Goal: Navigation & Orientation: Find specific page/section

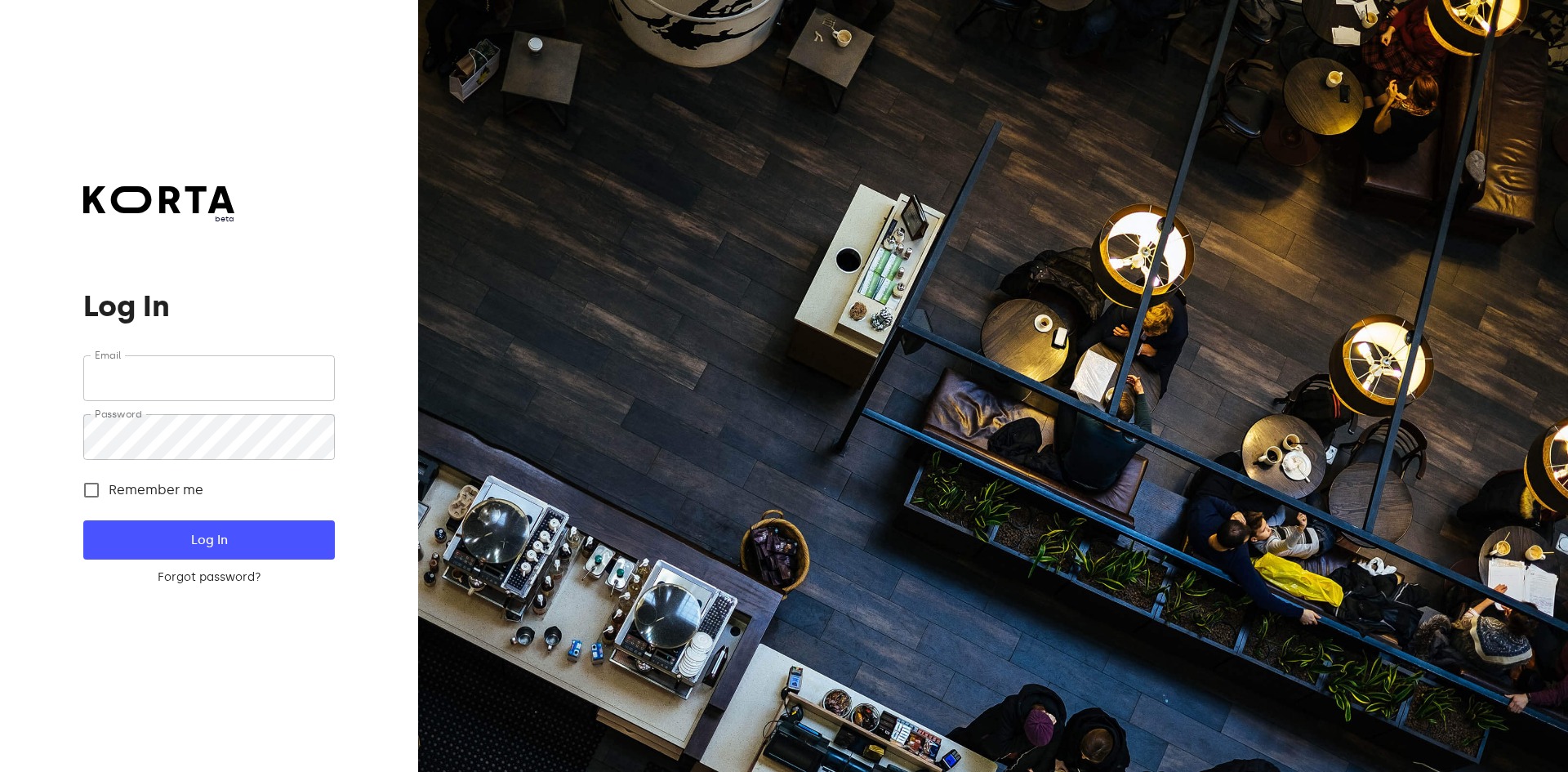
type input "[EMAIL_ADDRESS][DOMAIN_NAME]"
drag, startPoint x: 0, startPoint y: 0, endPoint x: 227, endPoint y: 531, distance: 577.5
click at [227, 531] on span "Log In" at bounding box center [209, 540] width 198 height 21
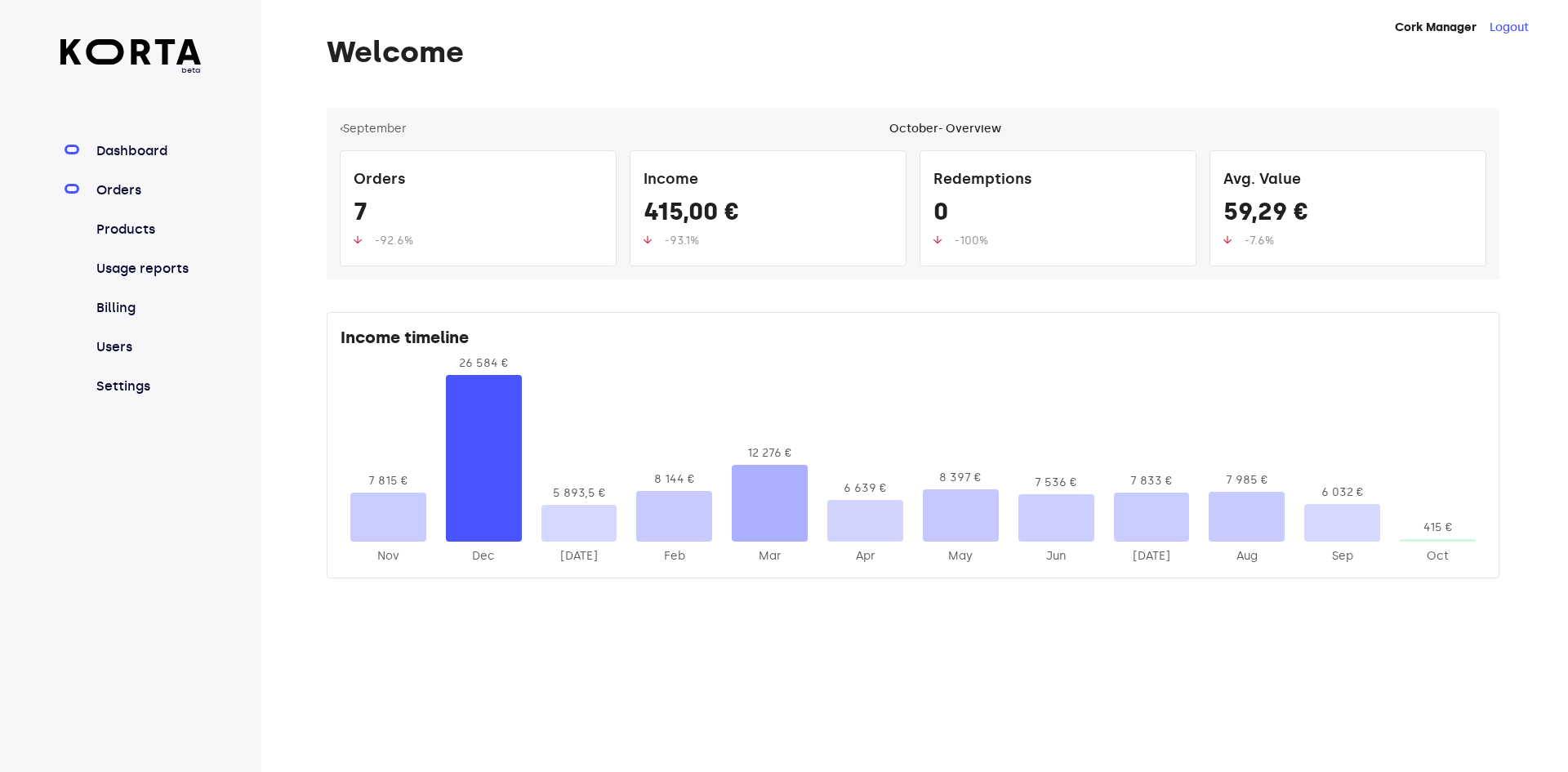
click at [160, 188] on link "Orders" at bounding box center [147, 191] width 109 height 19
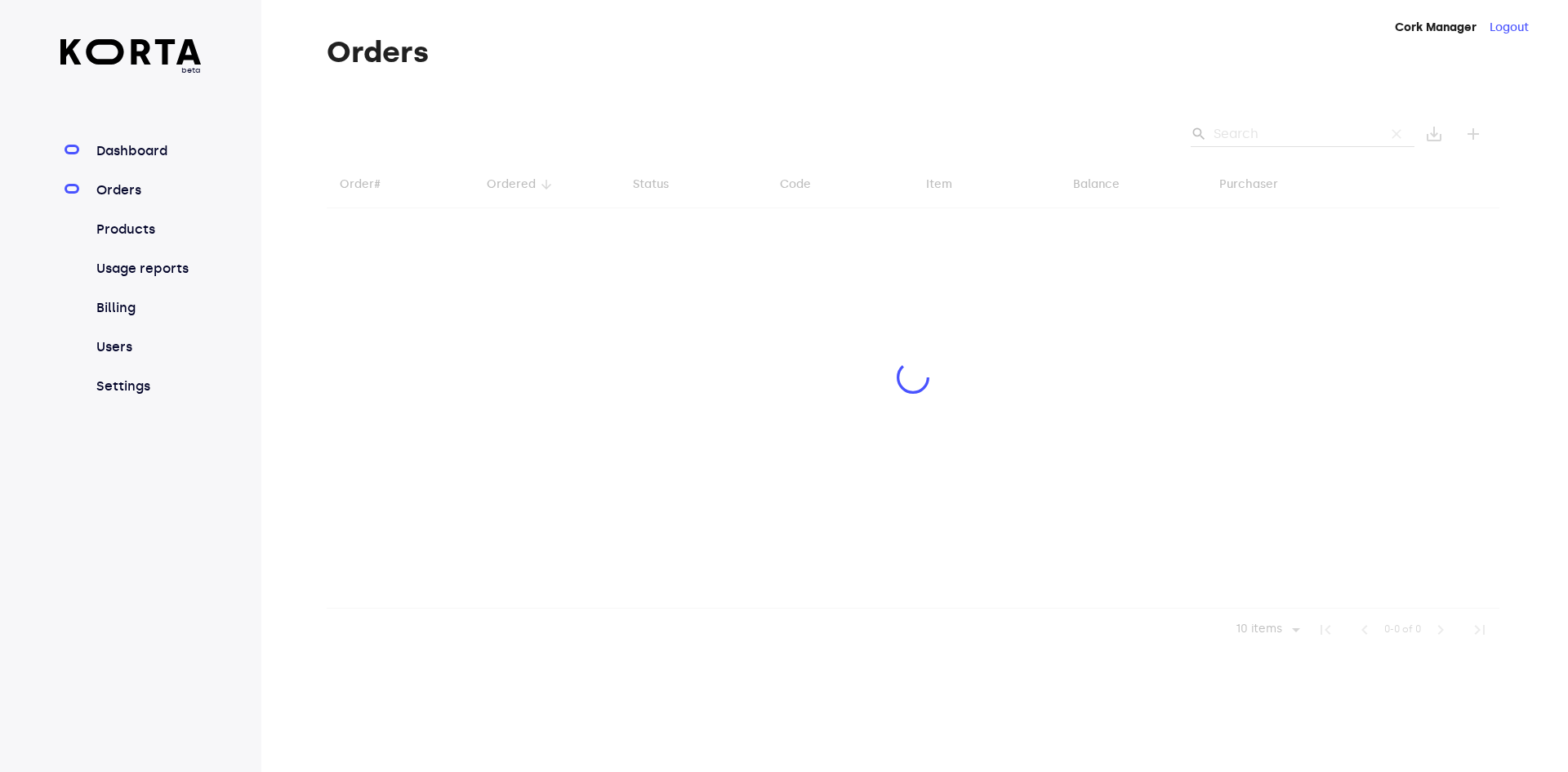
click at [161, 153] on link "Dashboard" at bounding box center [147, 151] width 109 height 19
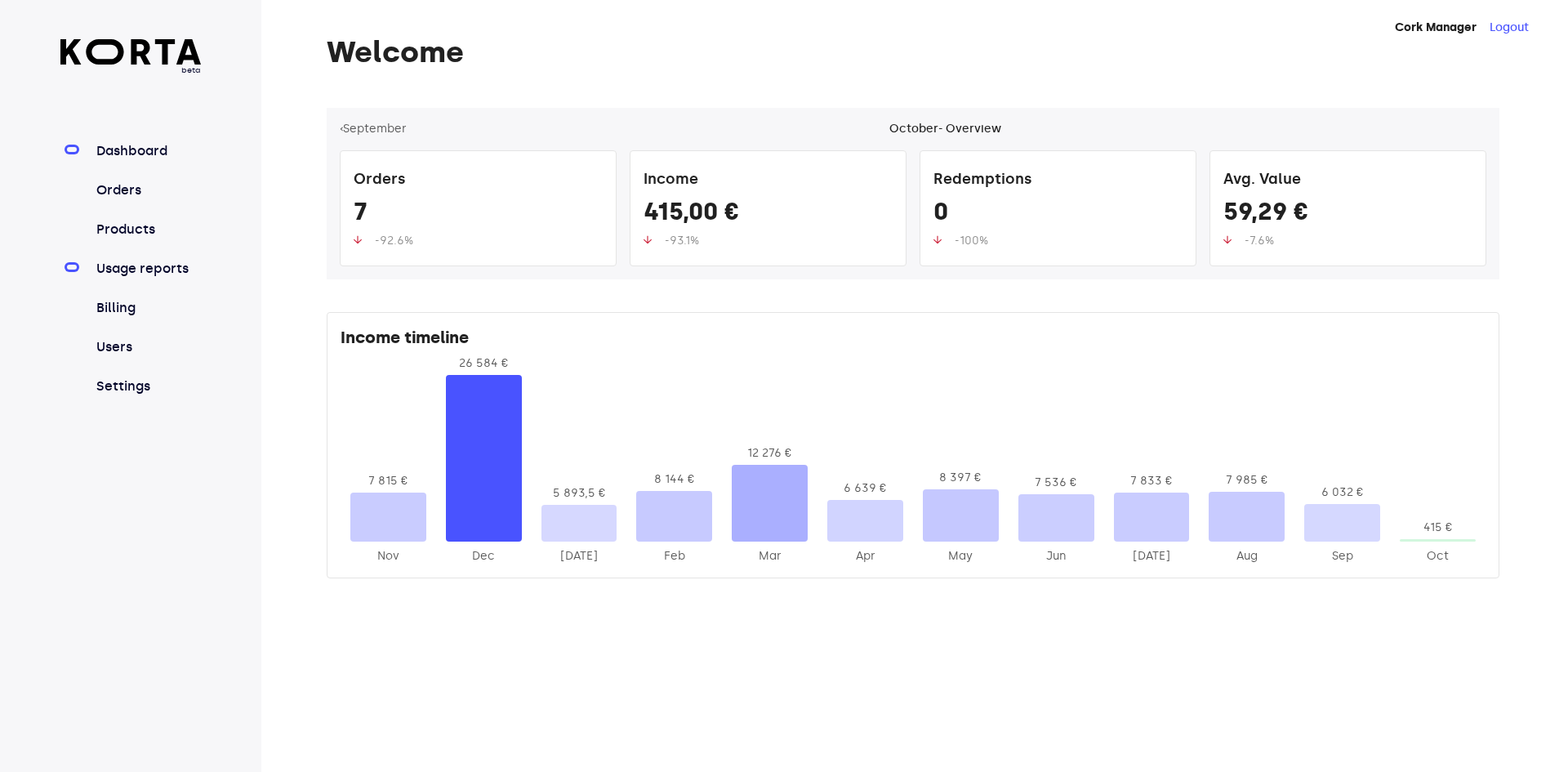
click at [189, 269] on link "Usage reports" at bounding box center [147, 269] width 109 height 19
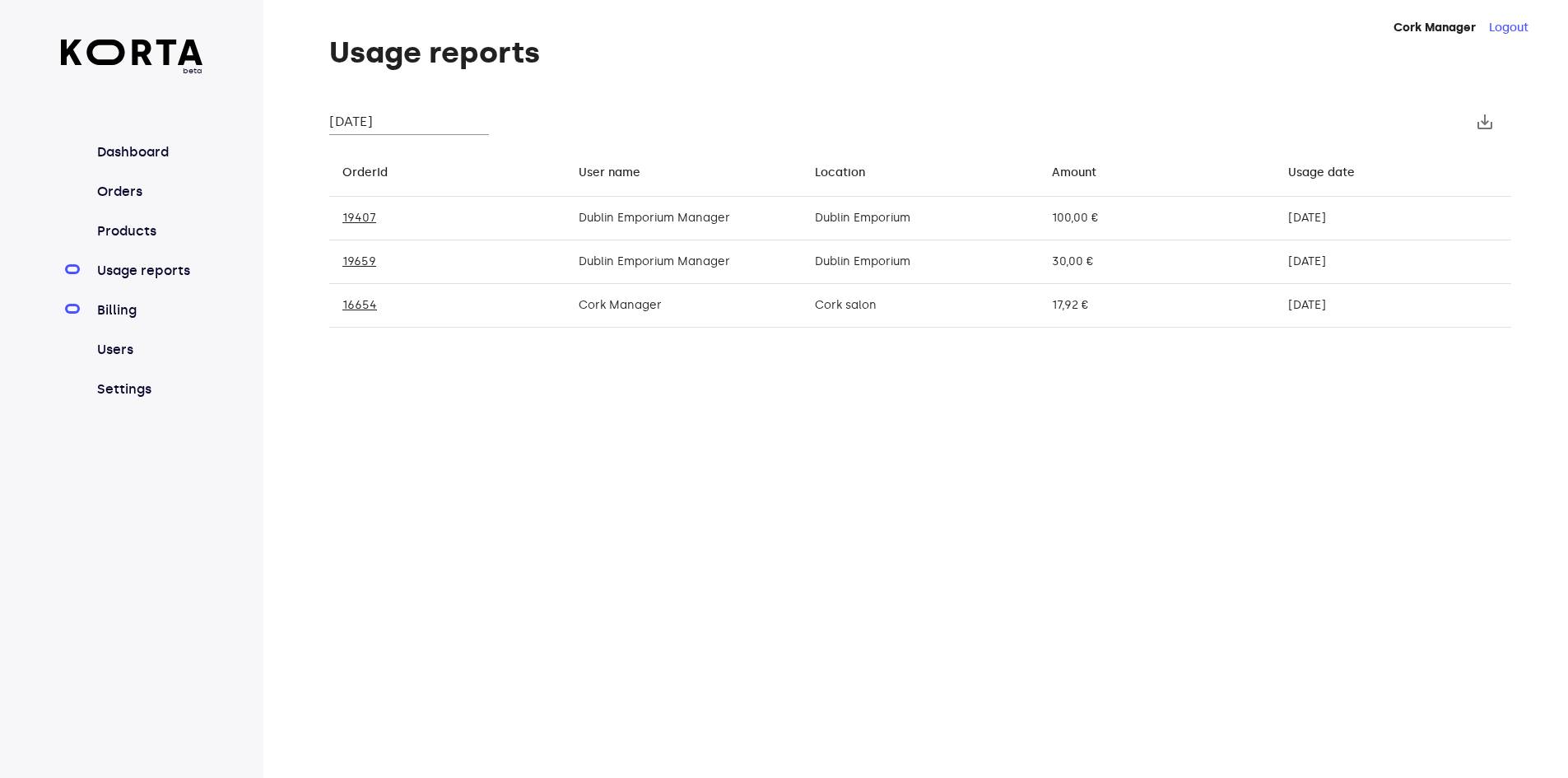
click at [125, 309] on link "Billing" at bounding box center [149, 310] width 110 height 19
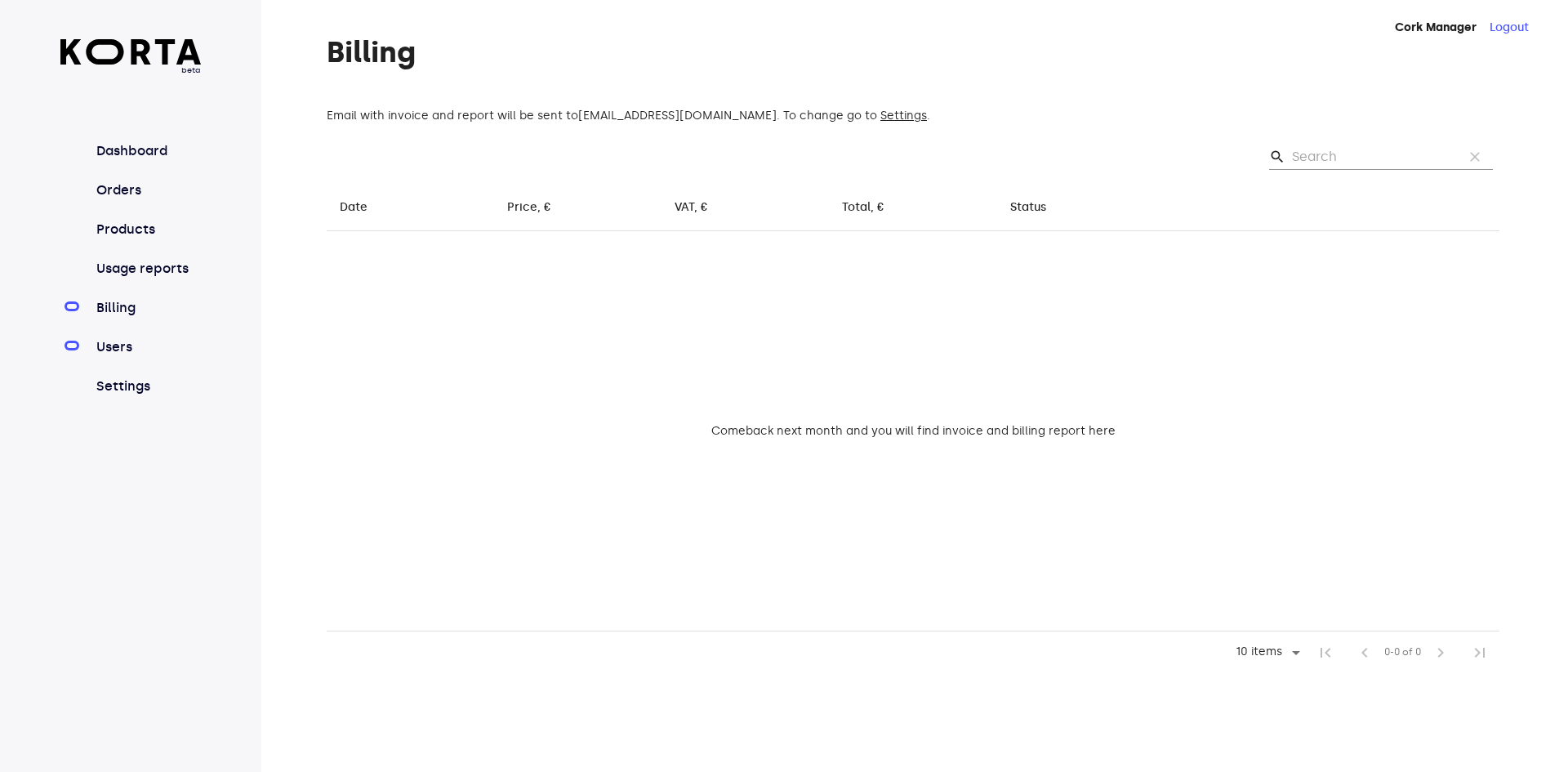
click at [121, 351] on link "Users" at bounding box center [147, 347] width 109 height 19
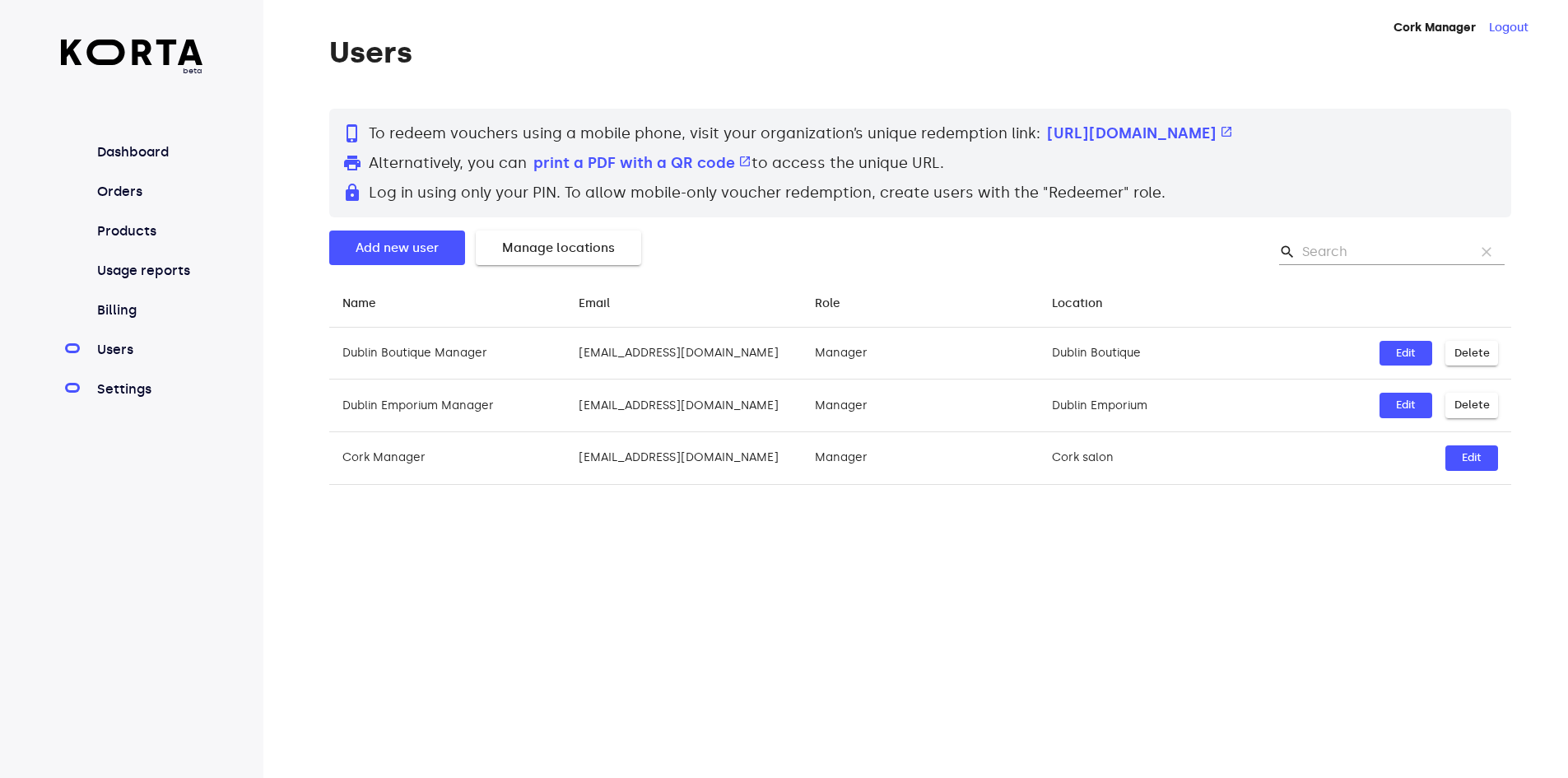
click at [130, 396] on link "Settings" at bounding box center [149, 389] width 110 height 19
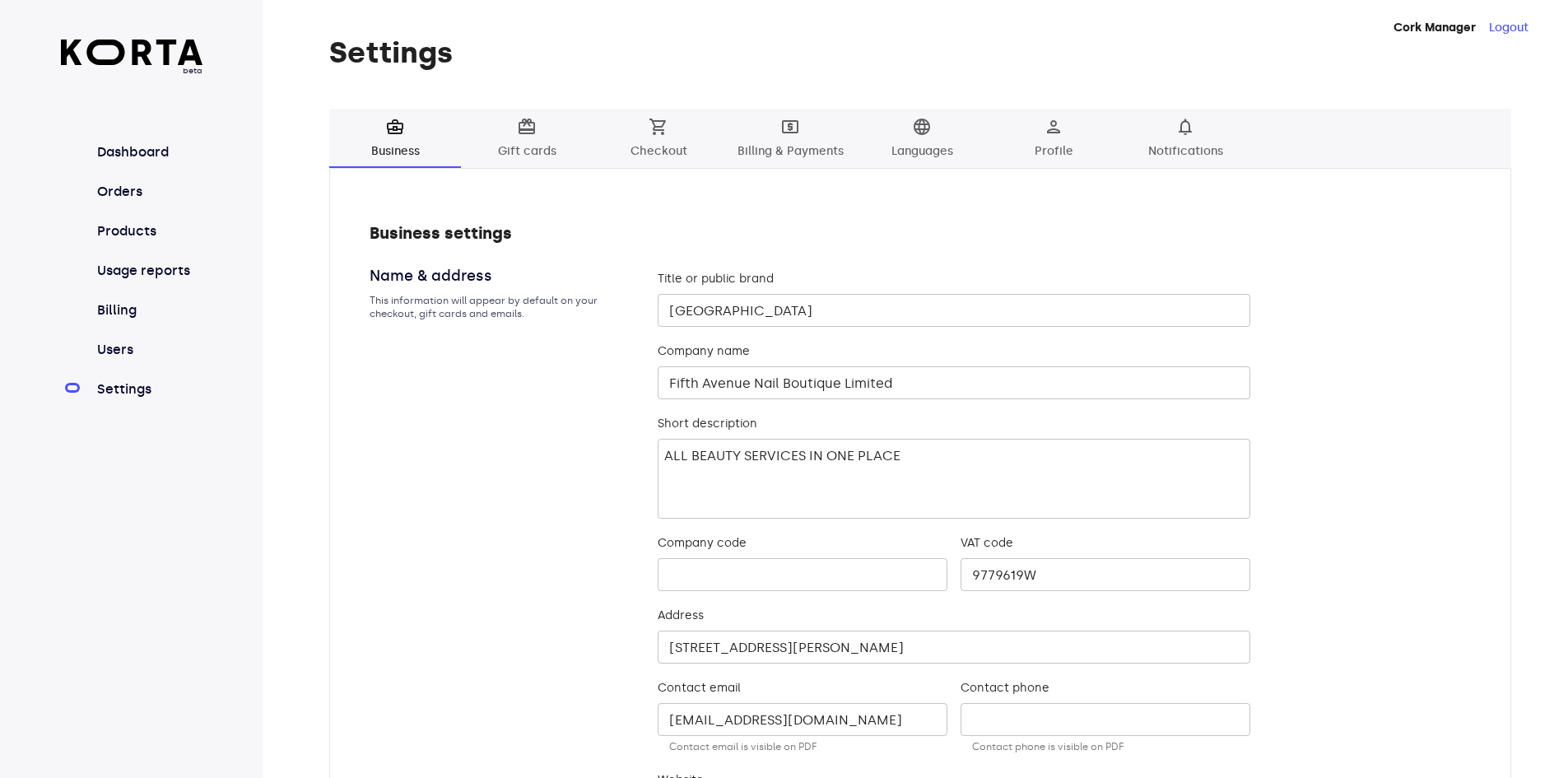
click at [800, 136] on span "local_atm Billing & Payments" at bounding box center [790, 139] width 111 height 45
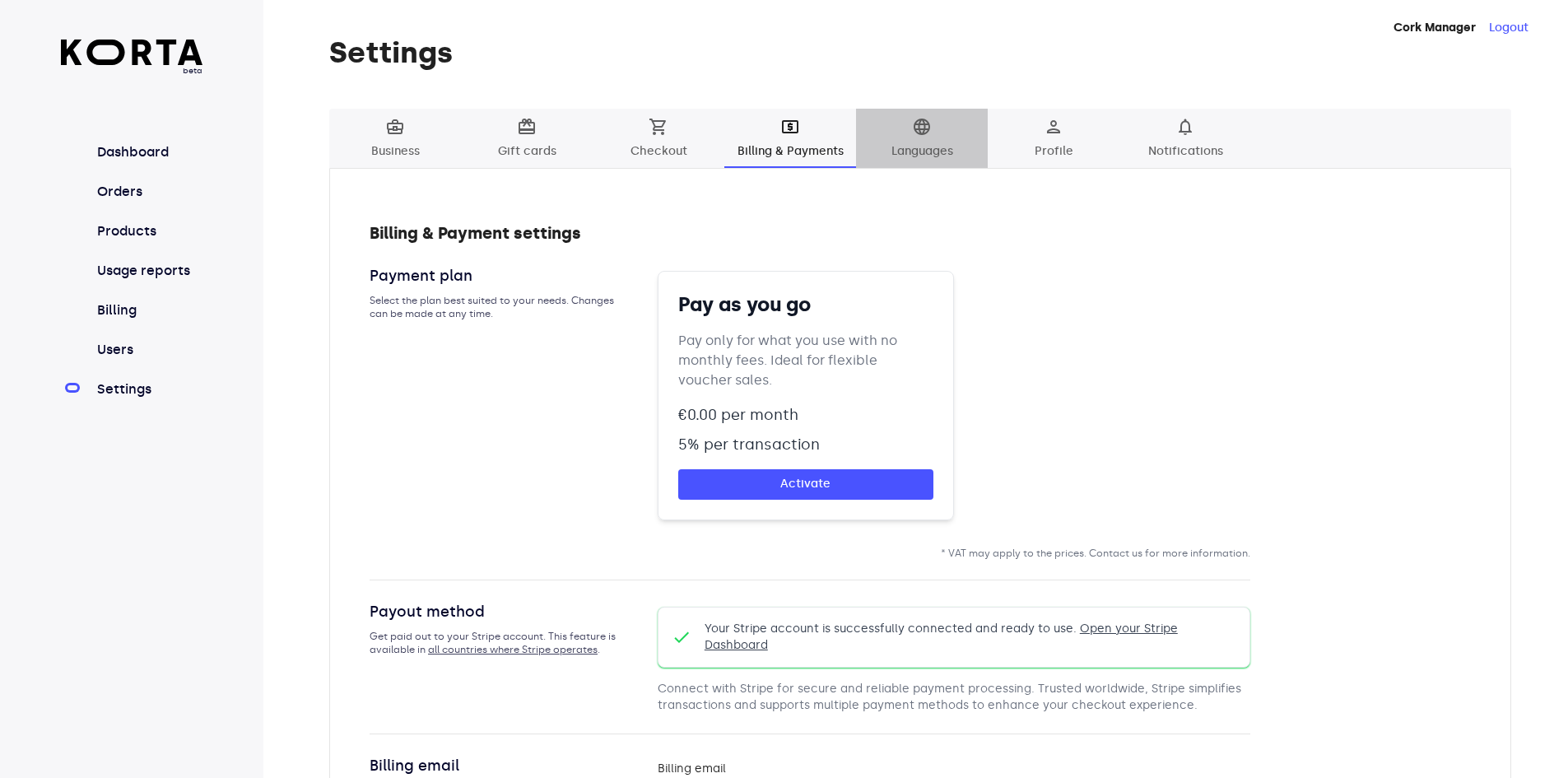
click at [917, 140] on span "language Languages" at bounding box center [921, 139] width 111 height 45
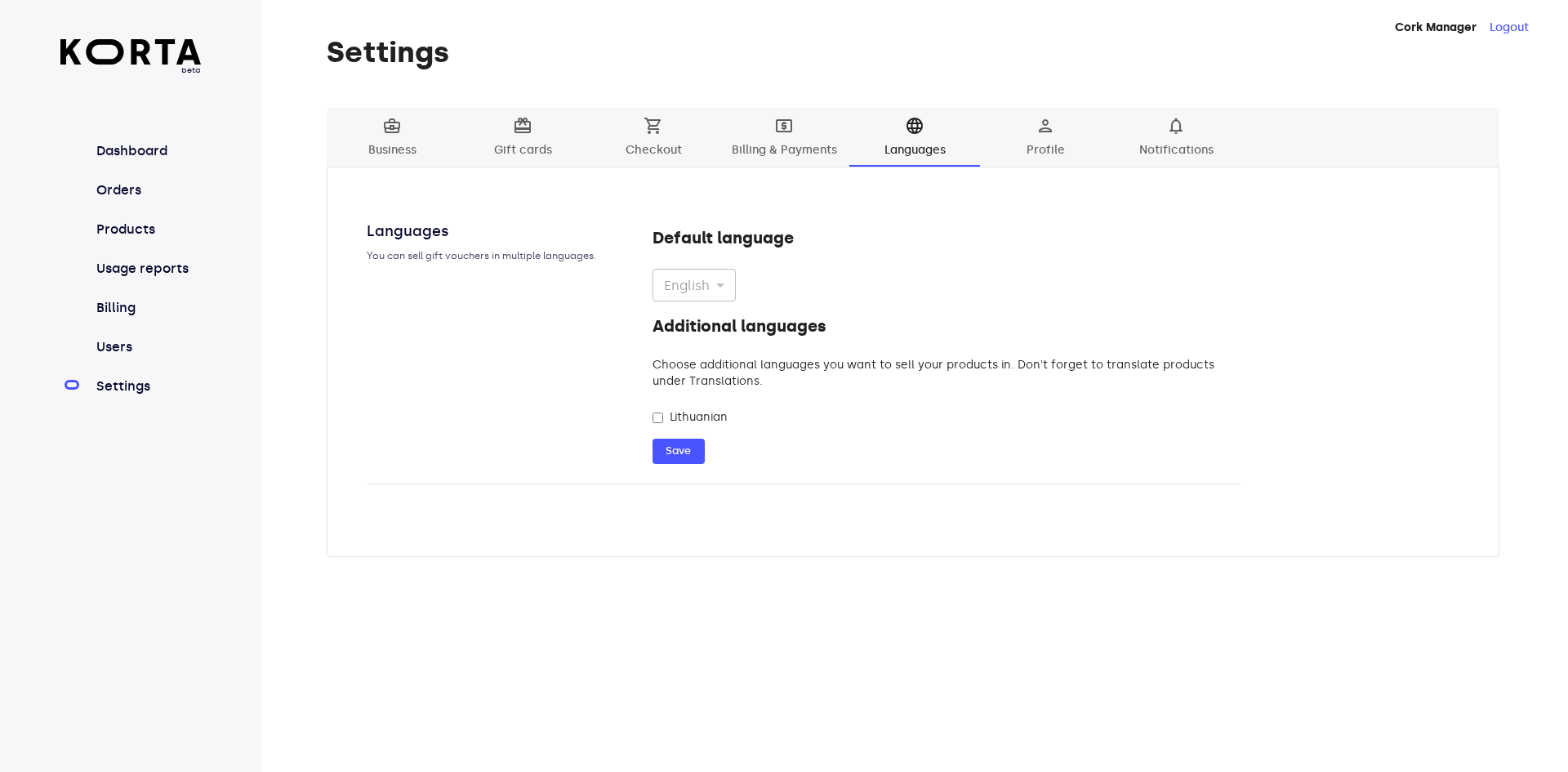
click at [1061, 143] on span "person Profile" at bounding box center [1045, 138] width 111 height 45
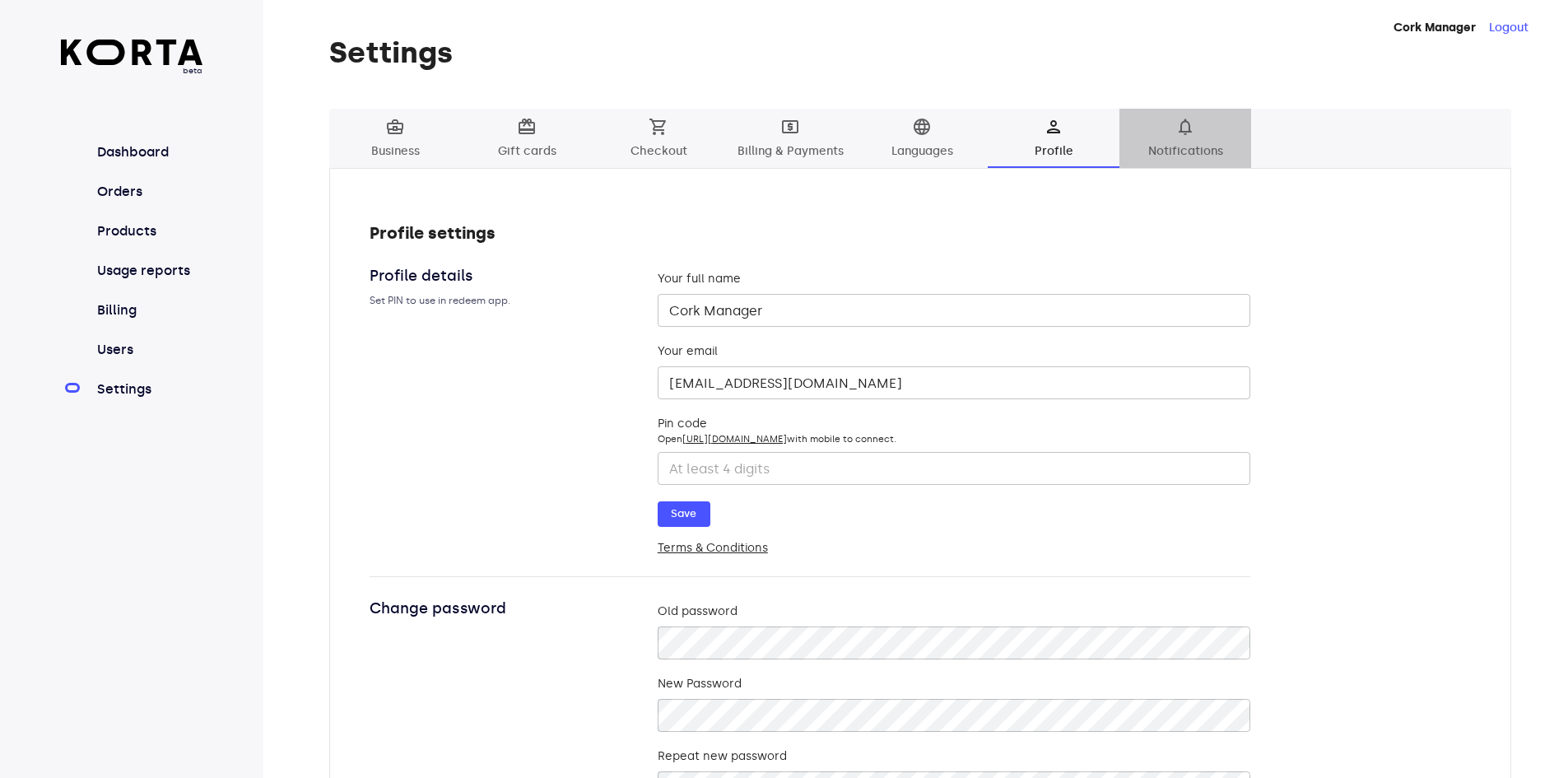
click at [1188, 150] on span "notifications Notifications" at bounding box center [1185, 139] width 111 height 45
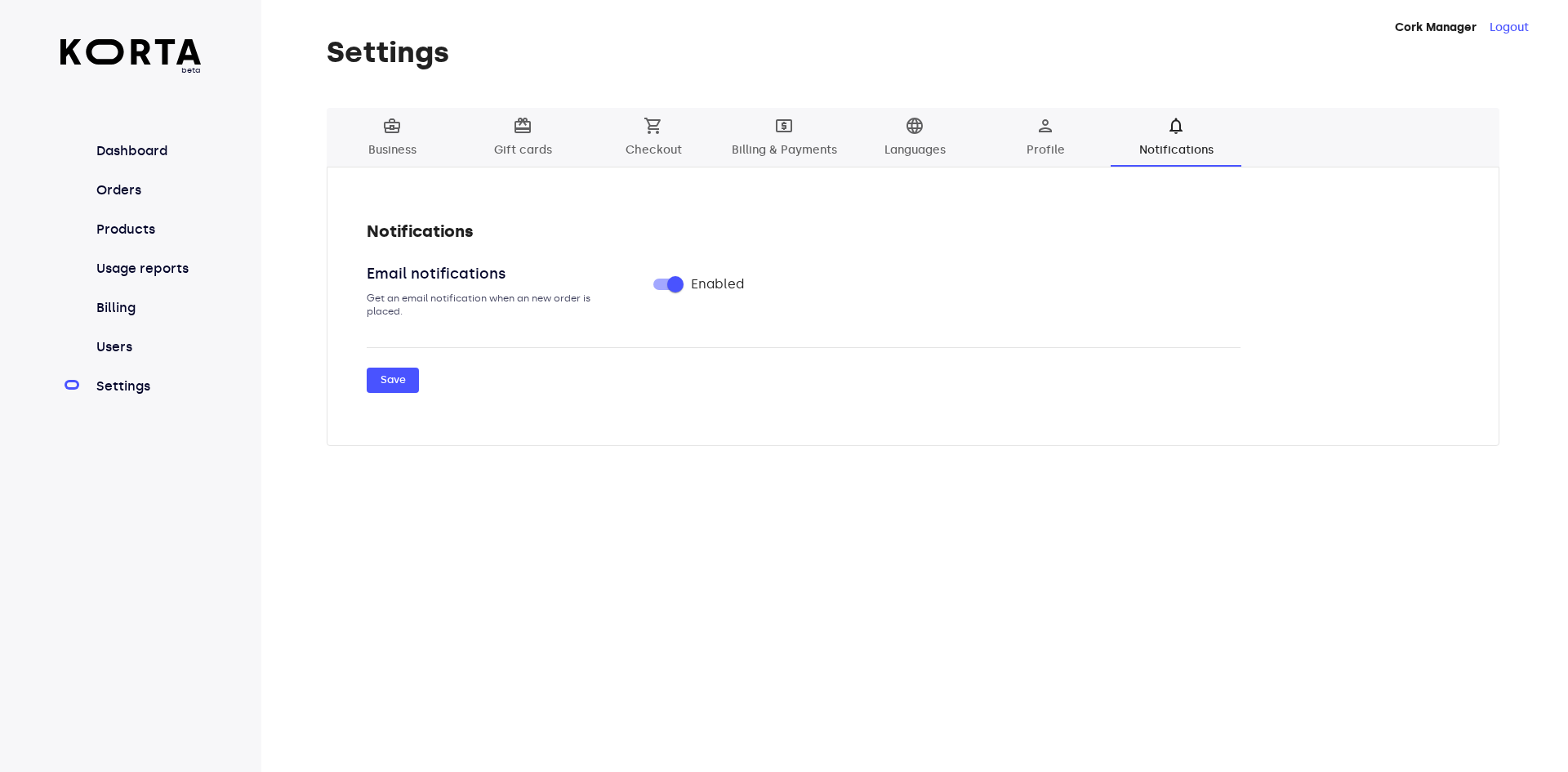
click at [507, 134] on span "card_giftcard Gift cards" at bounding box center [522, 138] width 111 height 45
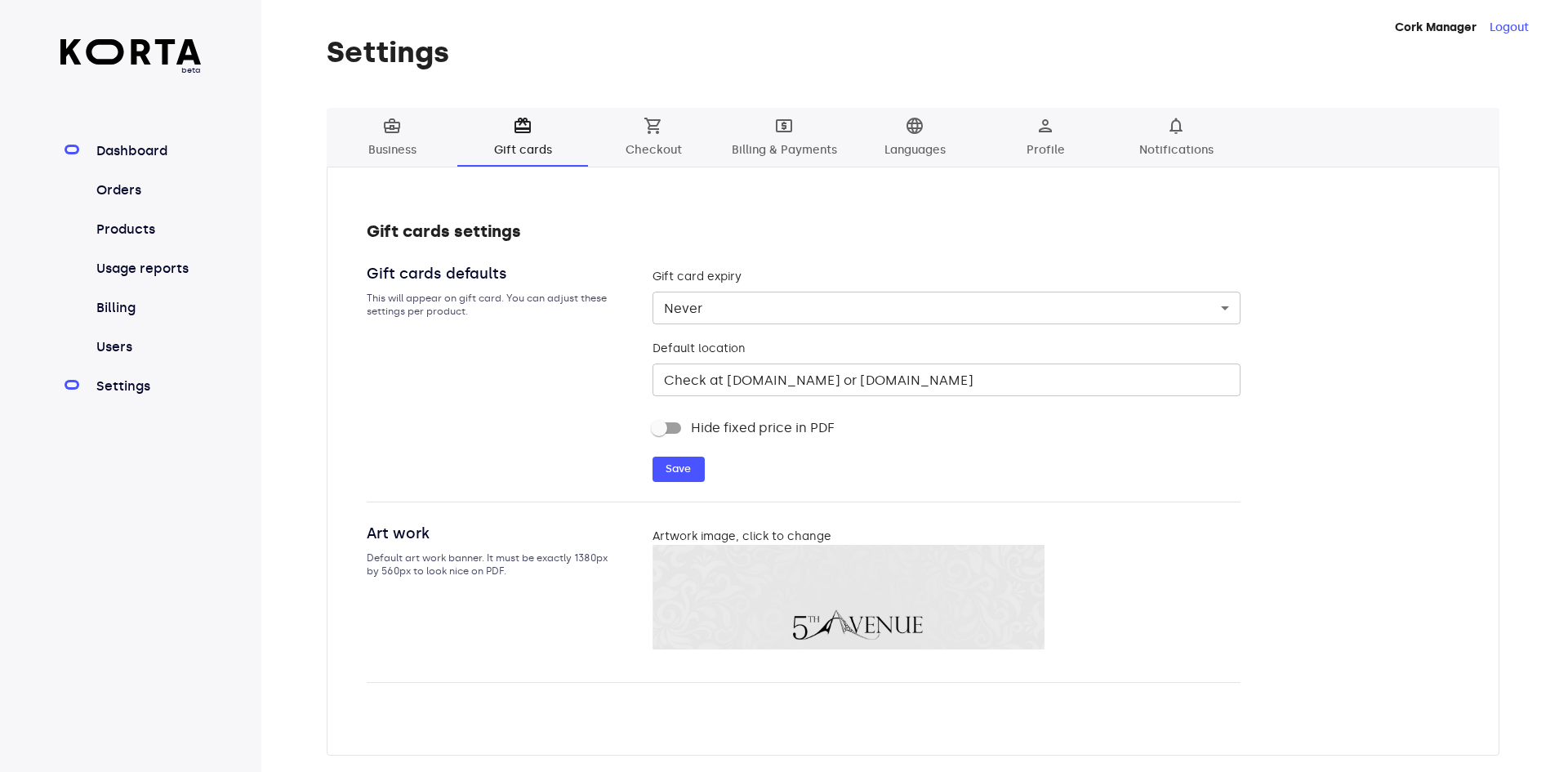
click at [121, 149] on link "Dashboard" at bounding box center [147, 151] width 109 height 19
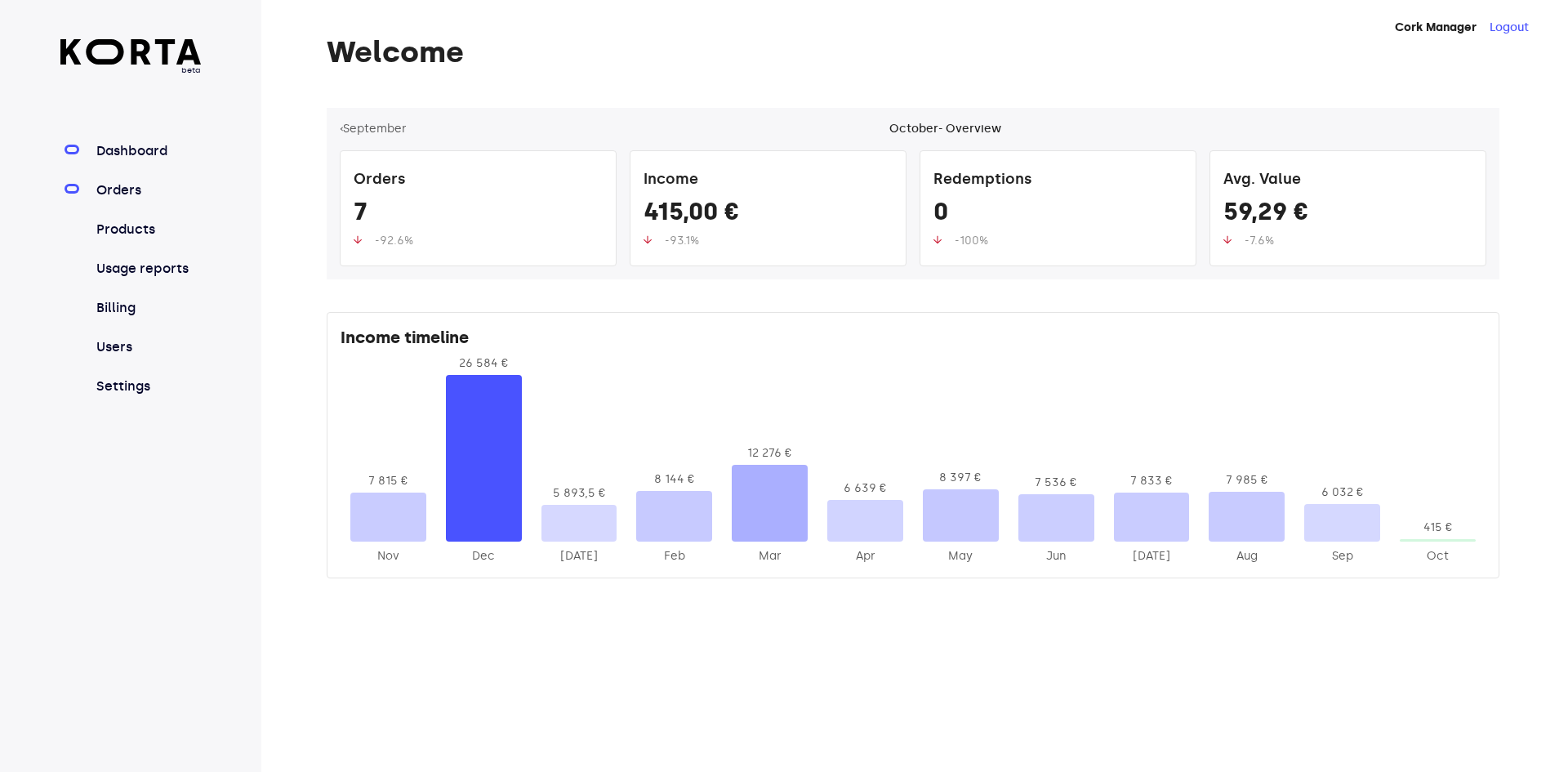
click at [141, 186] on link "Orders" at bounding box center [147, 191] width 109 height 19
